Goal: Navigation & Orientation: Find specific page/section

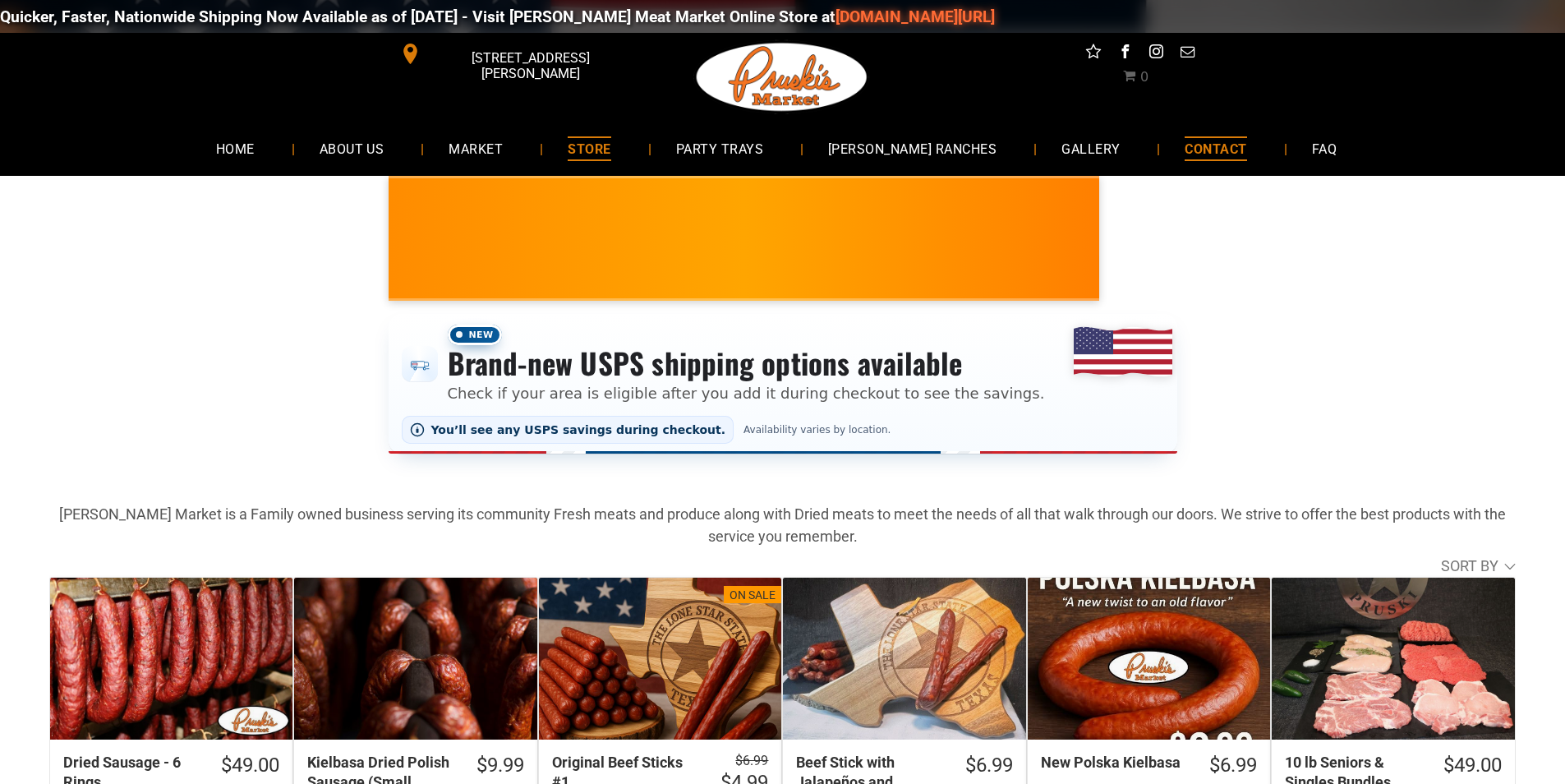
click at [1160, 149] on link "CONTACT" at bounding box center [1216, 148] width 111 height 44
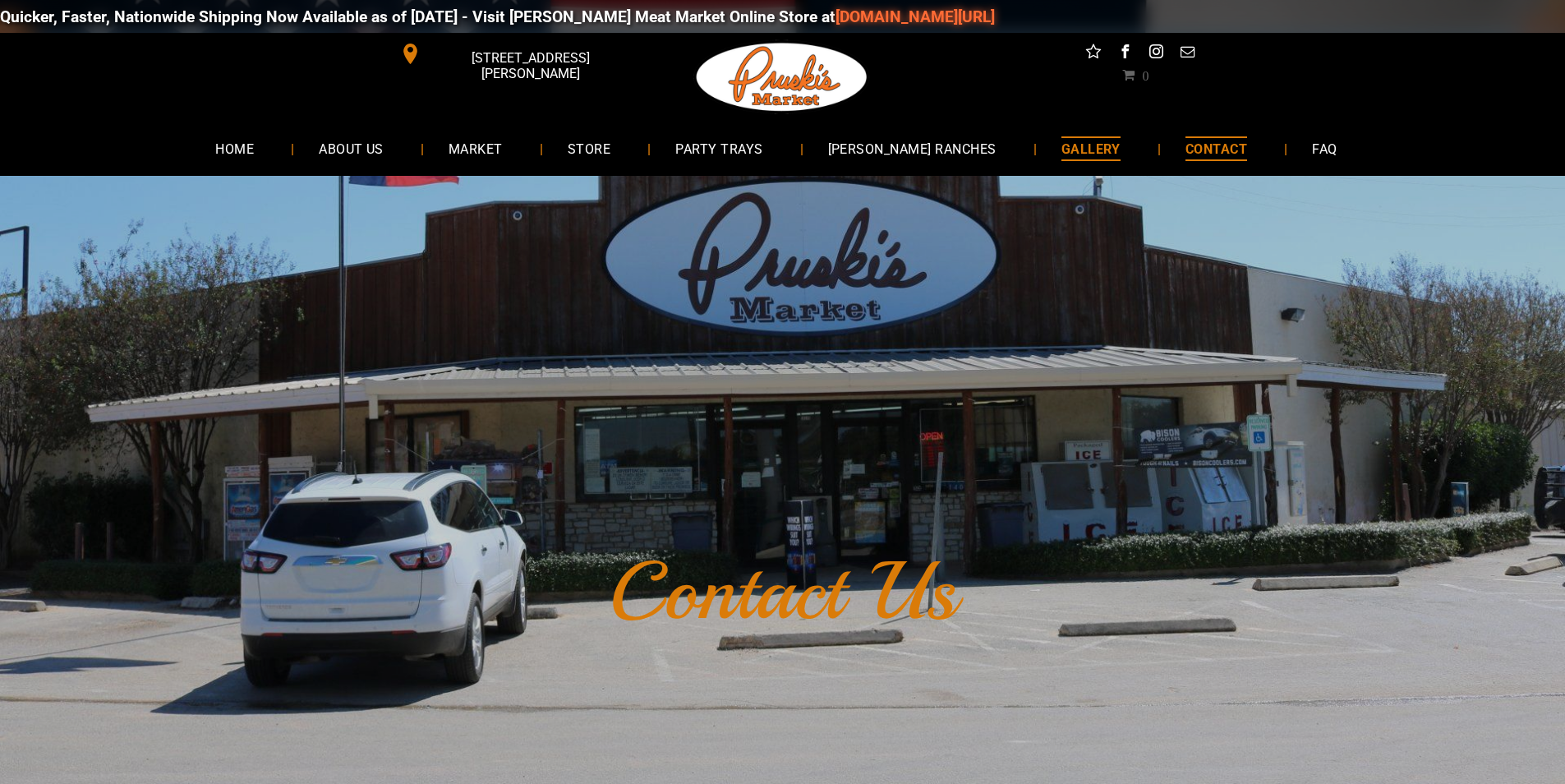
click at [1037, 132] on link "GALLERY" at bounding box center [1090, 148] width 108 height 44
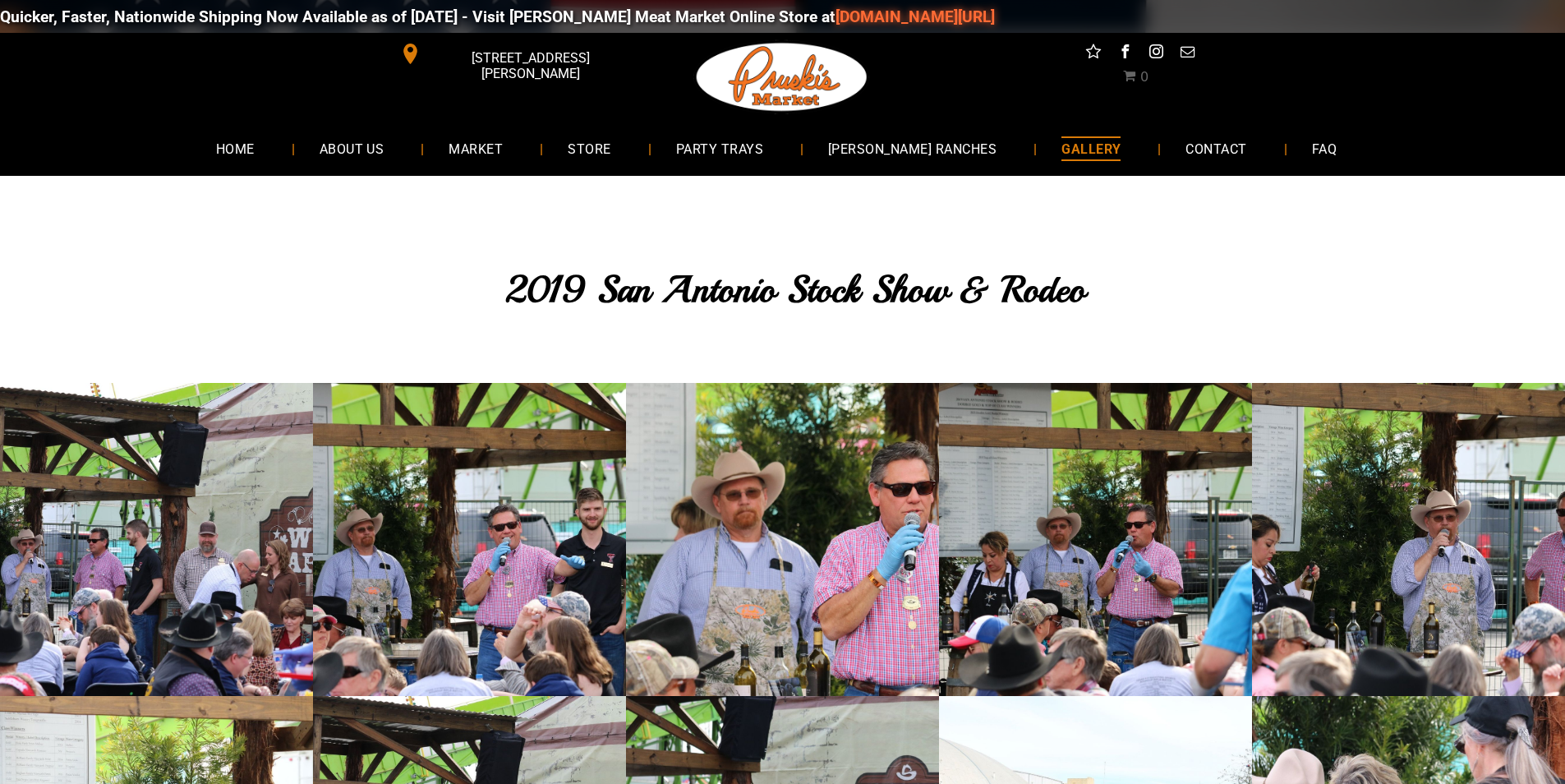
click at [1079, 146] on span "GALLERY" at bounding box center [1091, 148] width 59 height 24
click at [756, 161] on span "PARTY TRAYS" at bounding box center [719, 148] width 90 height 24
